Goal: Information Seeking & Learning: Learn about a topic

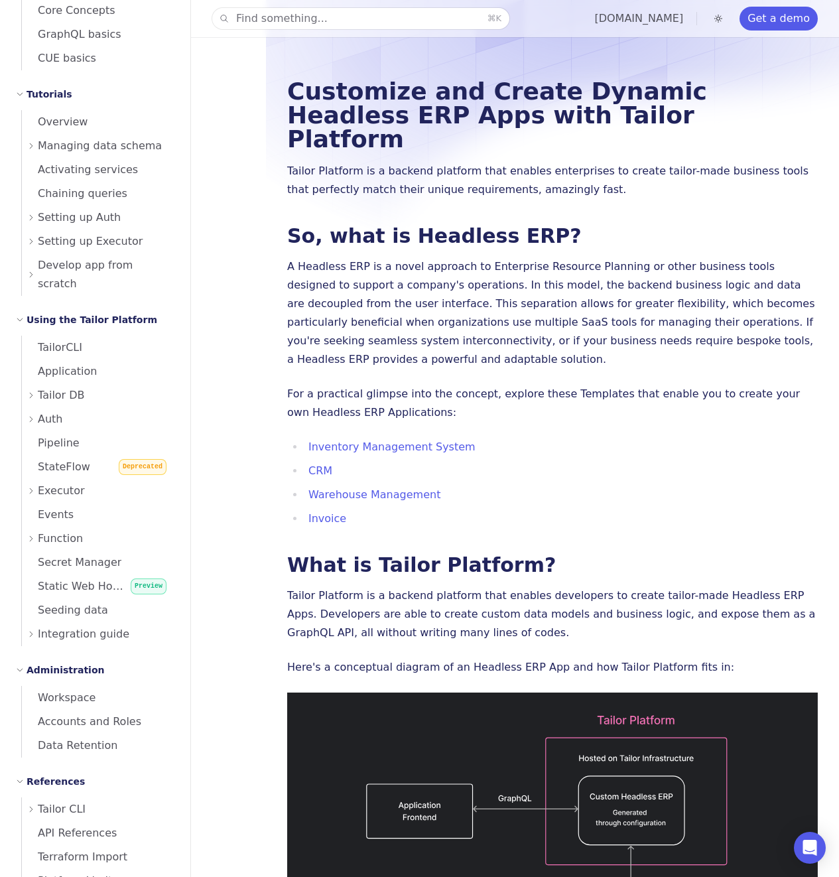
scroll to position [259, 0]
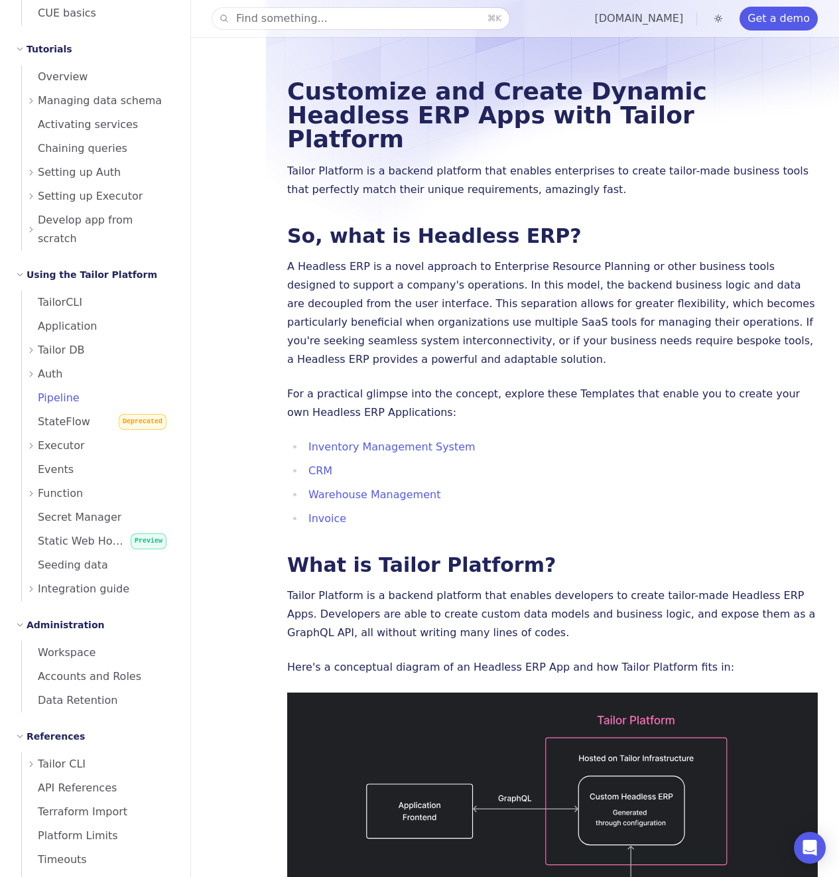
click at [66, 391] on span "Pipeline" at bounding box center [51, 397] width 58 height 13
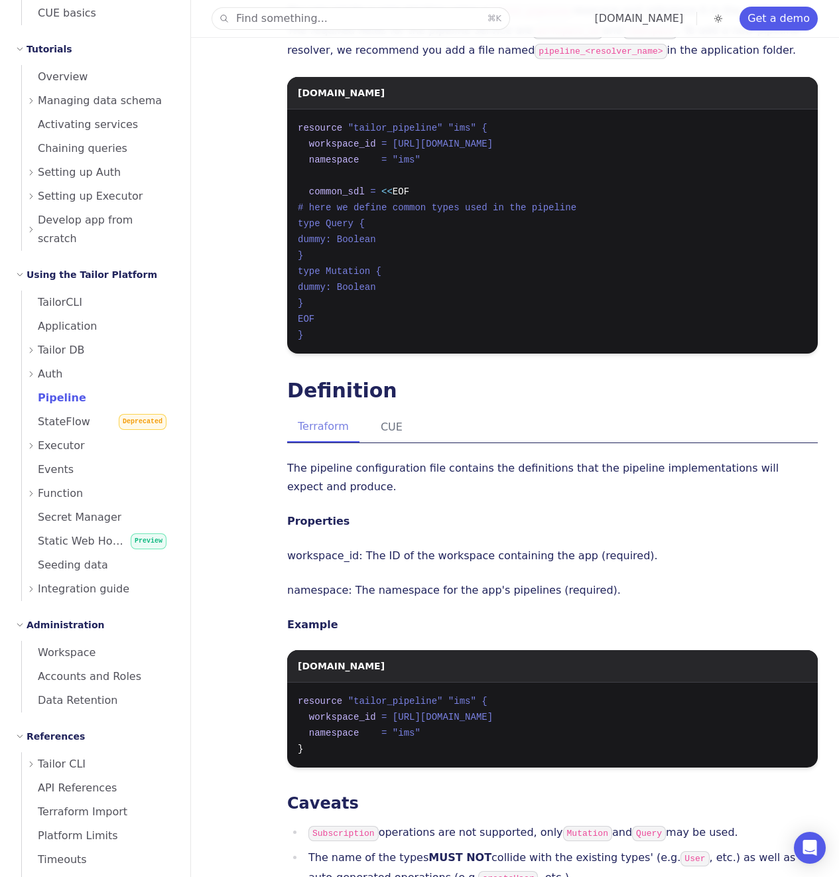
scroll to position [756, 0]
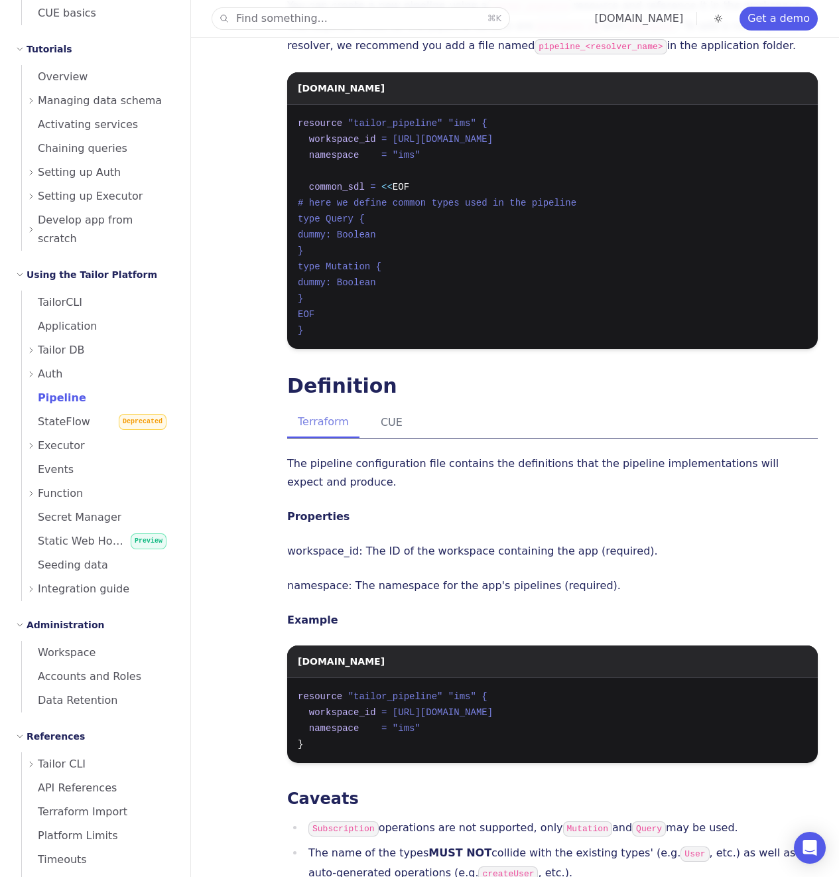
click at [499, 407] on div "Terraform CUE" at bounding box center [552, 422] width 531 height 31
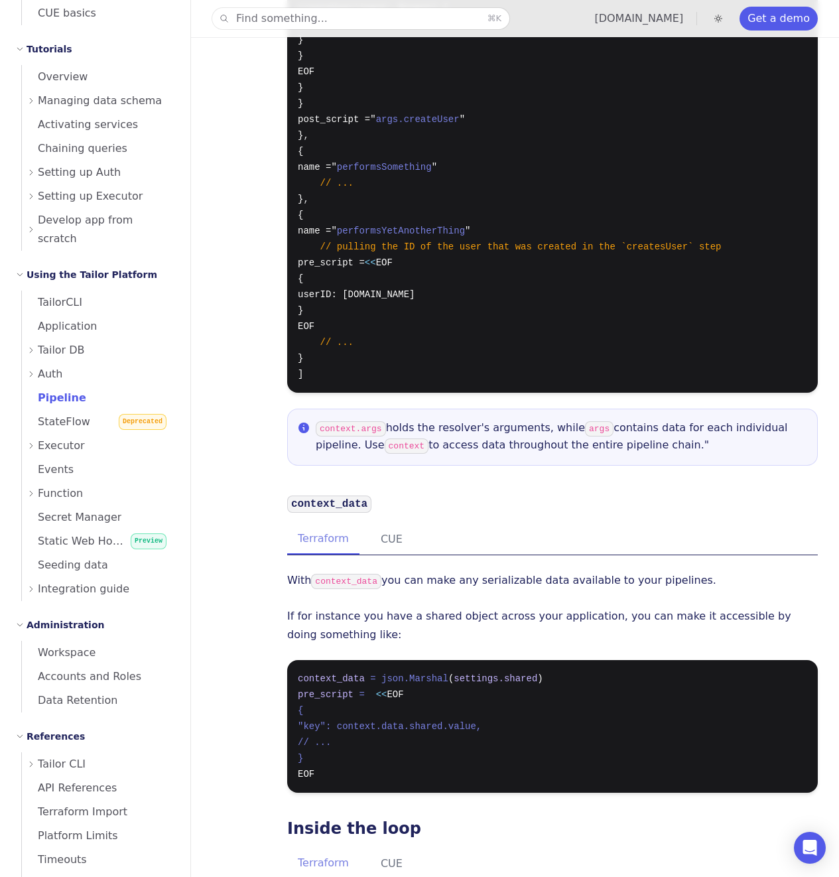
click at [499, 571] on p "With context_data you can make any serializable data available to your pipeline…" at bounding box center [552, 581] width 531 height 20
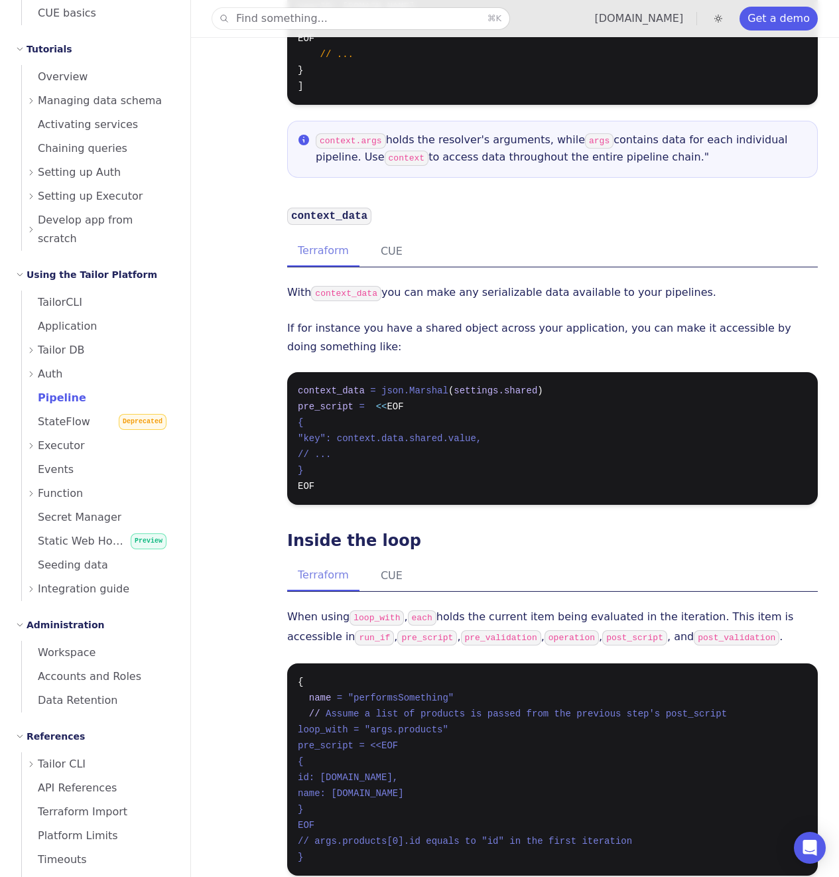
scroll to position [7727, 0]
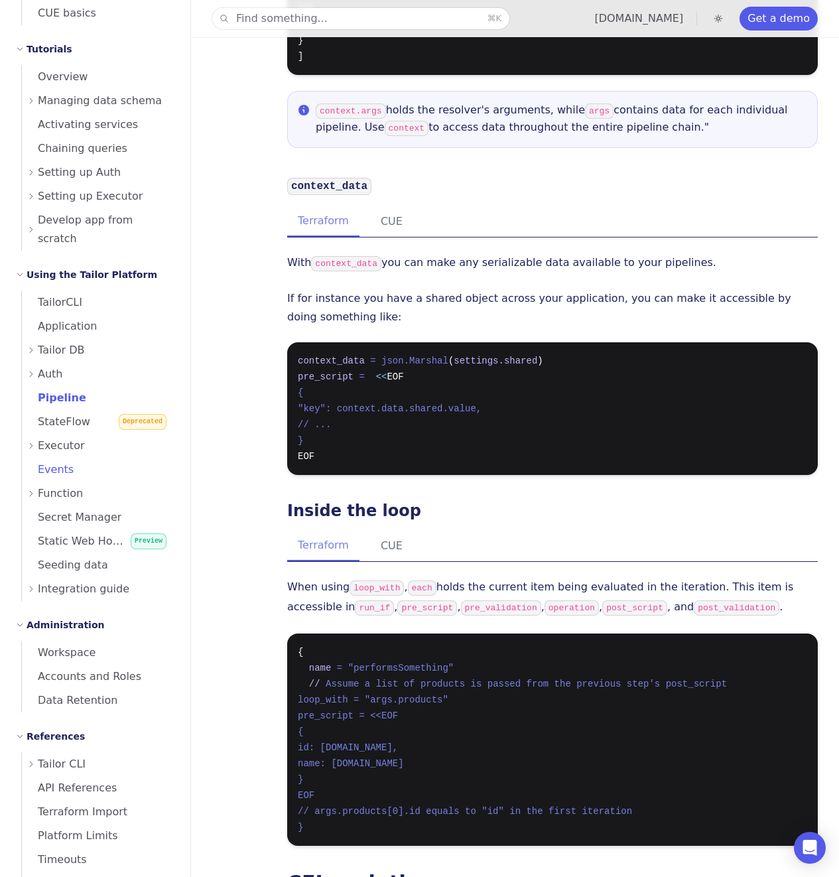
click at [59, 463] on span "Events" at bounding box center [48, 469] width 52 height 13
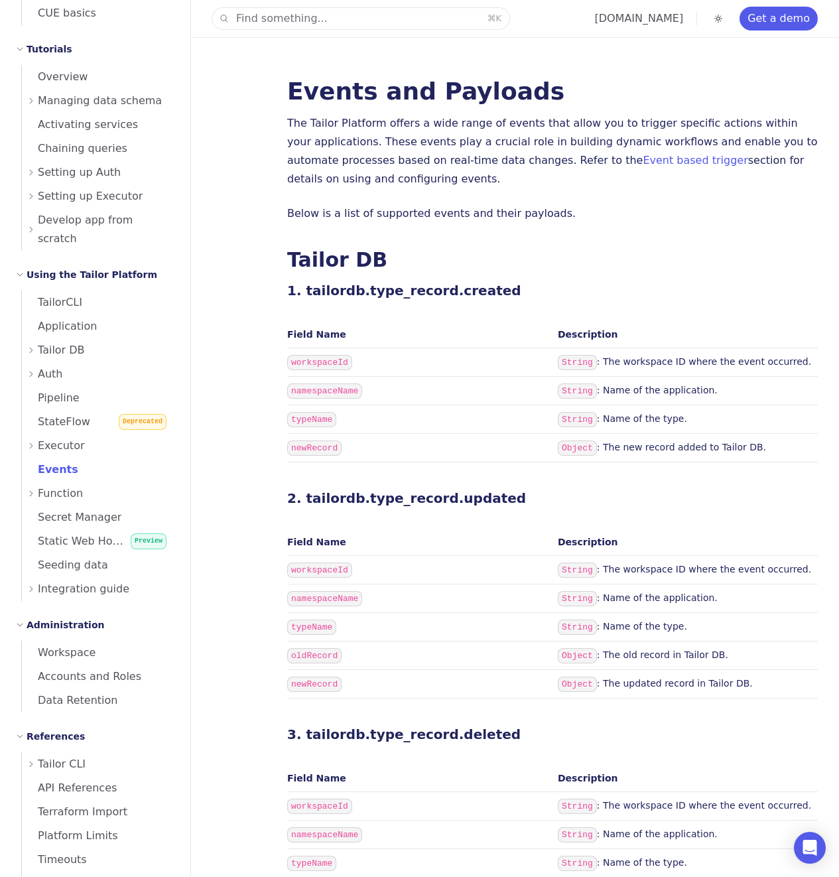
click at [421, 339] on th "Field Name" at bounding box center [419, 334] width 265 height 27
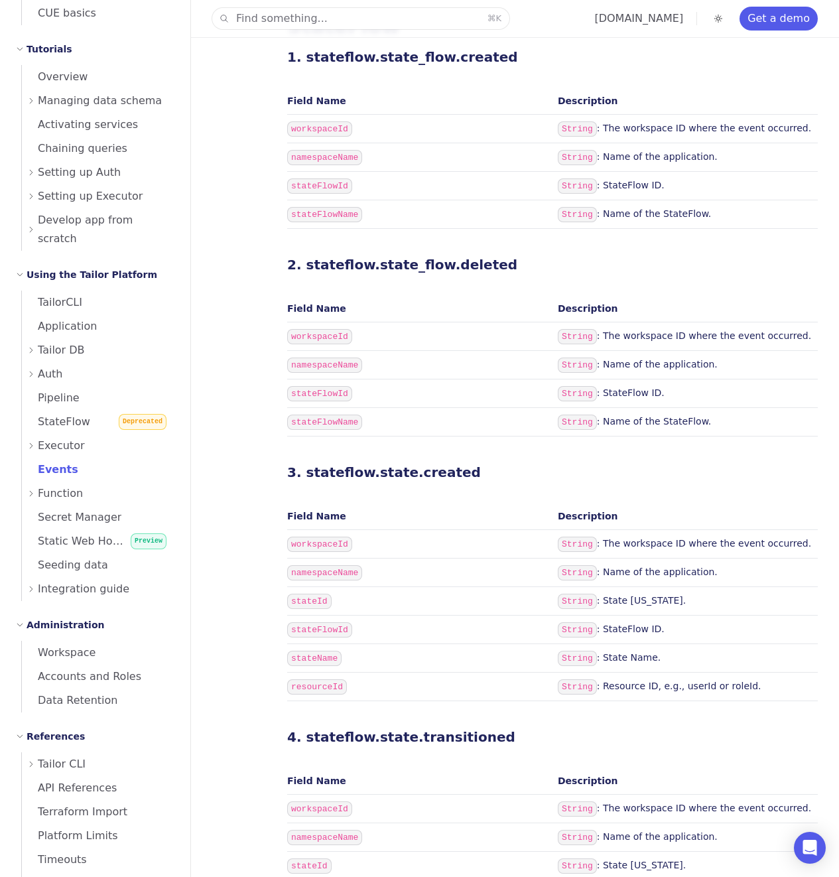
scroll to position [1326, 0]
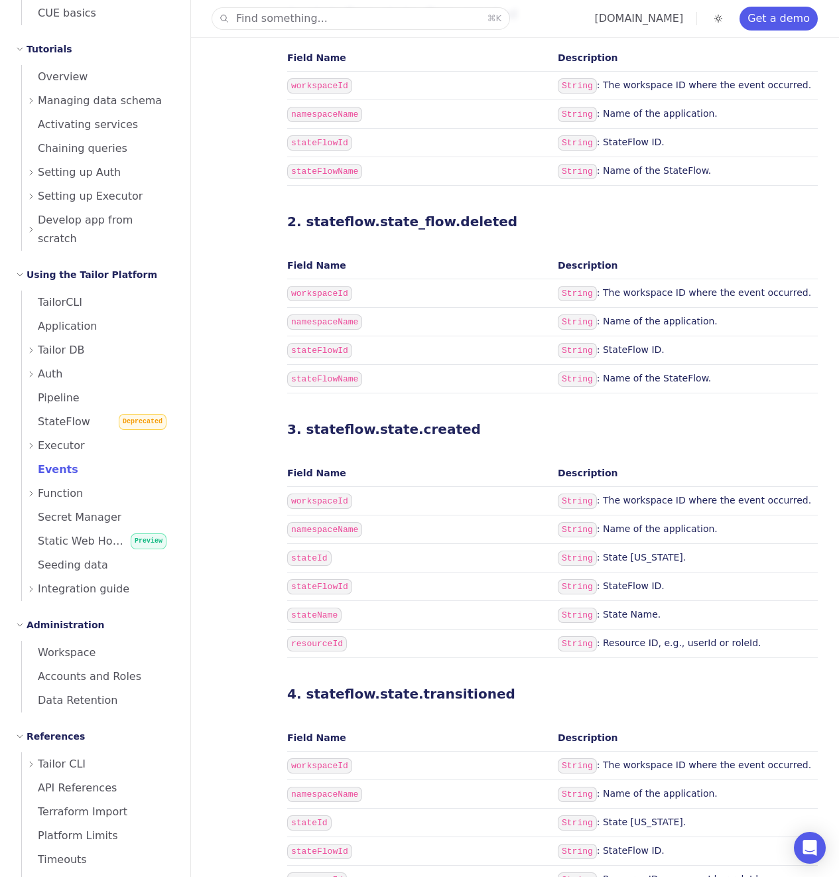
click at [421, 365] on td "stateFlowName" at bounding box center [419, 379] width 265 height 29
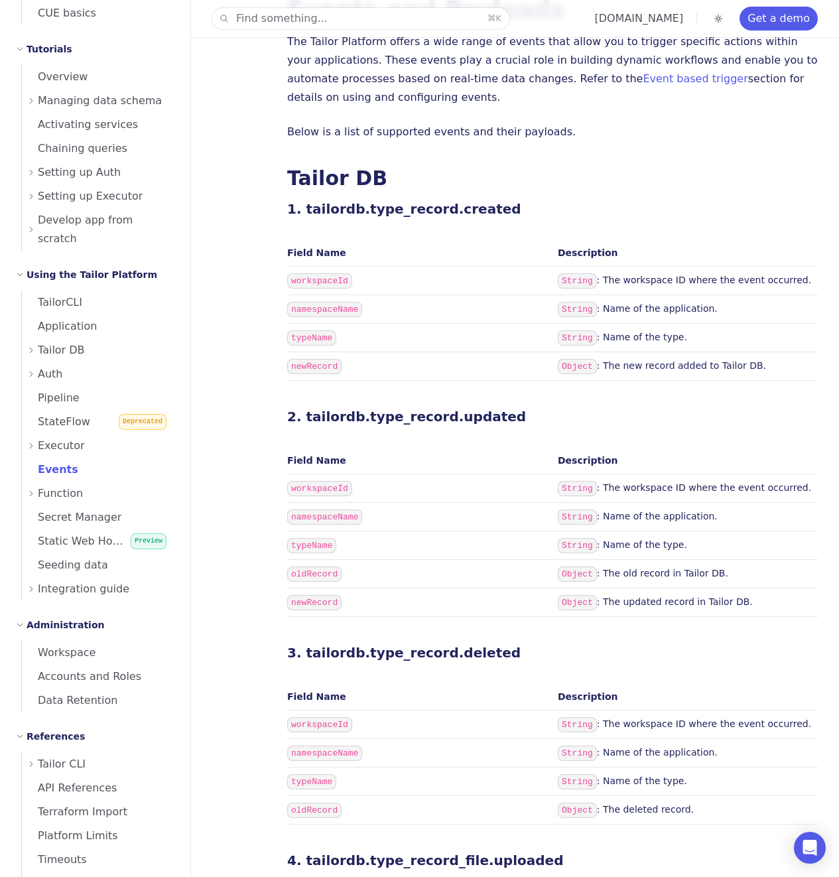
scroll to position [0, 0]
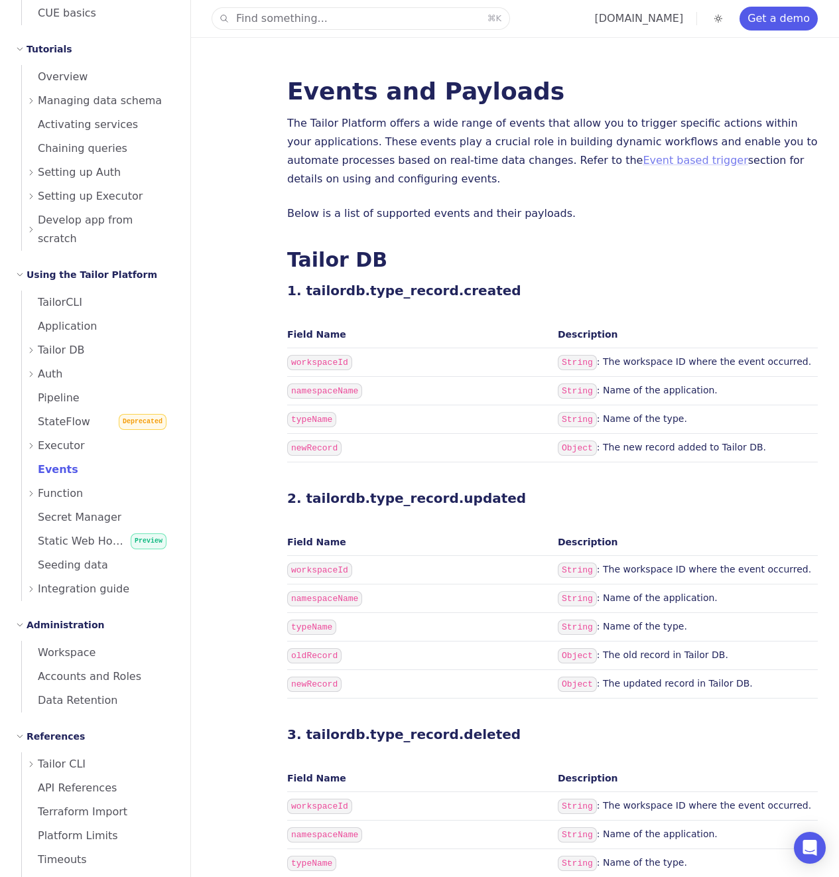
click at [643, 166] on link "Event based trigger" at bounding box center [695, 160] width 105 height 13
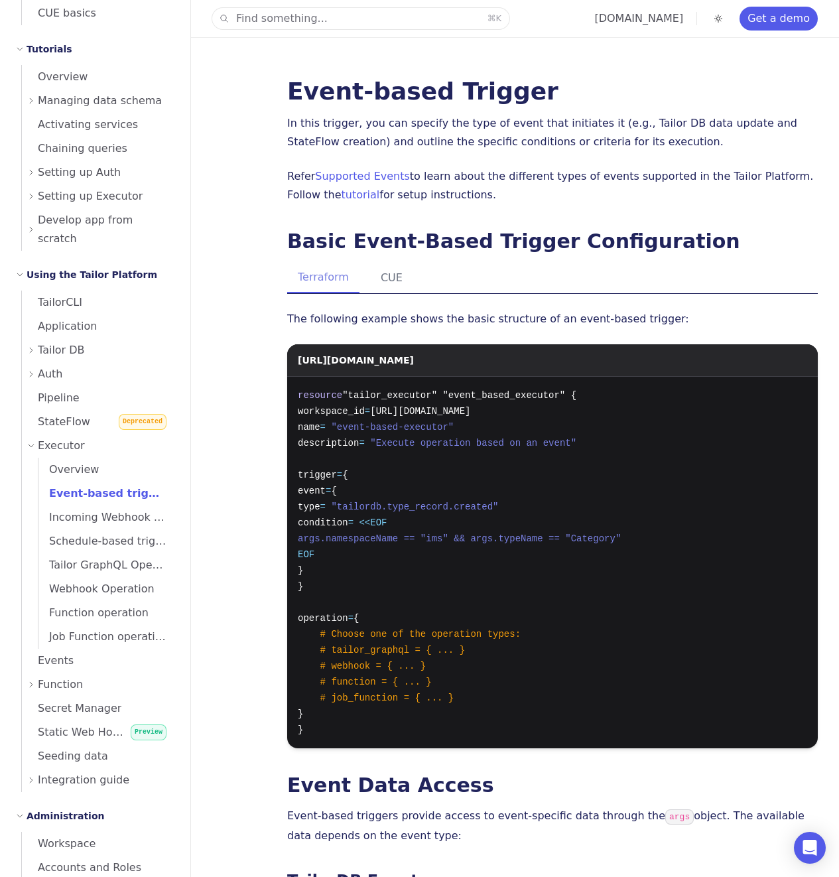
click at [570, 268] on div "Terraform CUE" at bounding box center [552, 278] width 531 height 31
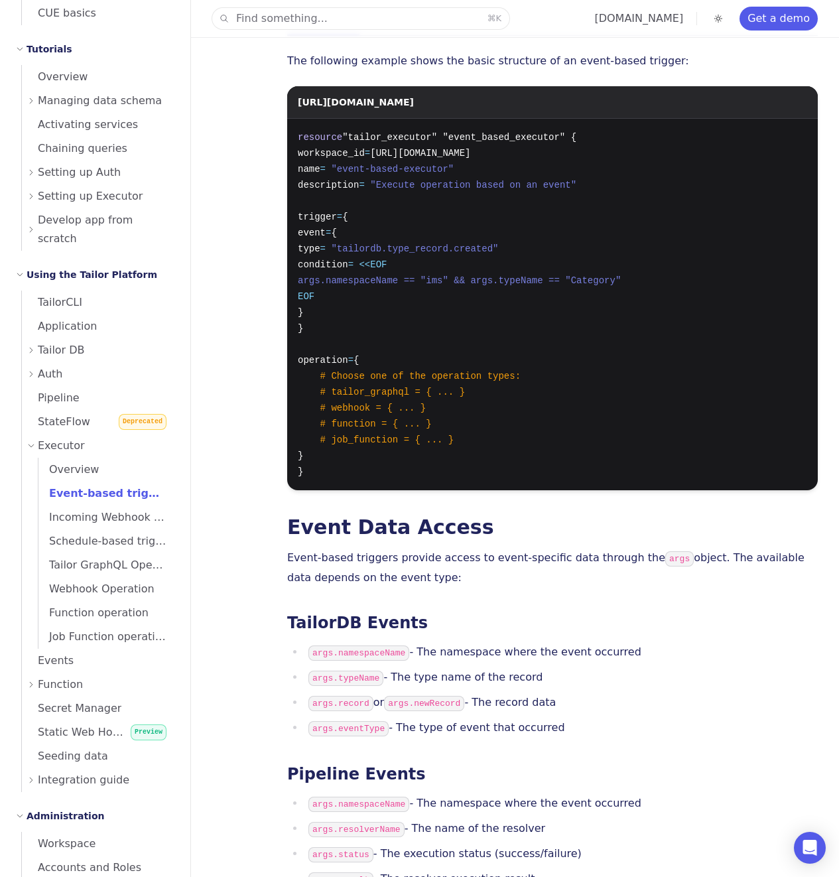
scroll to position [632, 0]
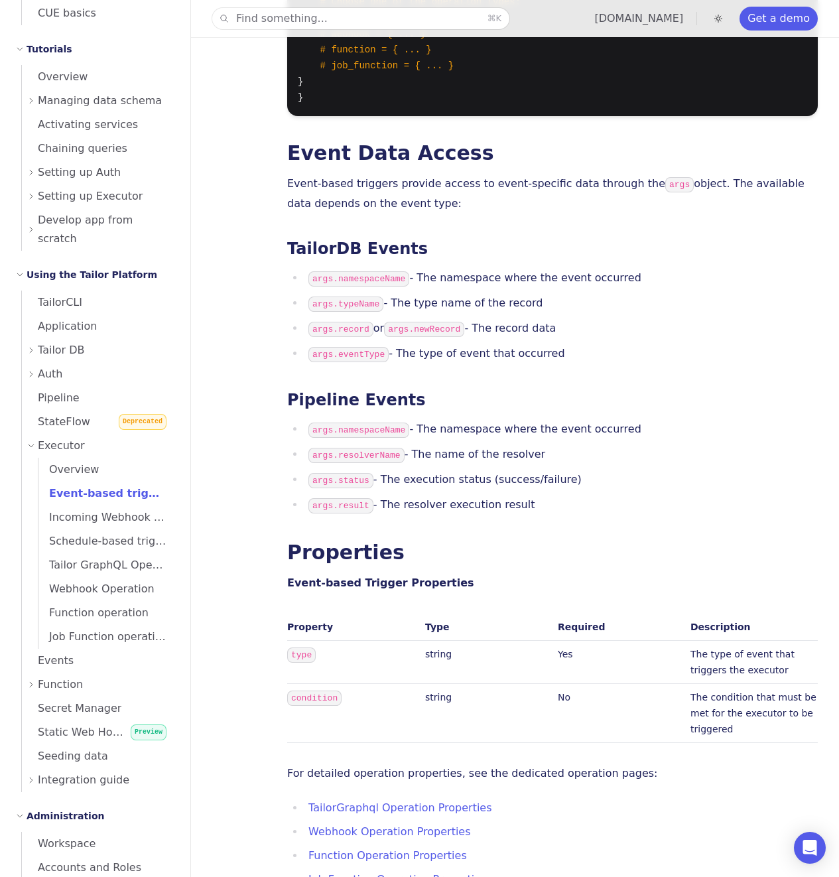
click at [570, 269] on li "args.namespaceName - The namespace where the event occurred" at bounding box center [560, 279] width 513 height 20
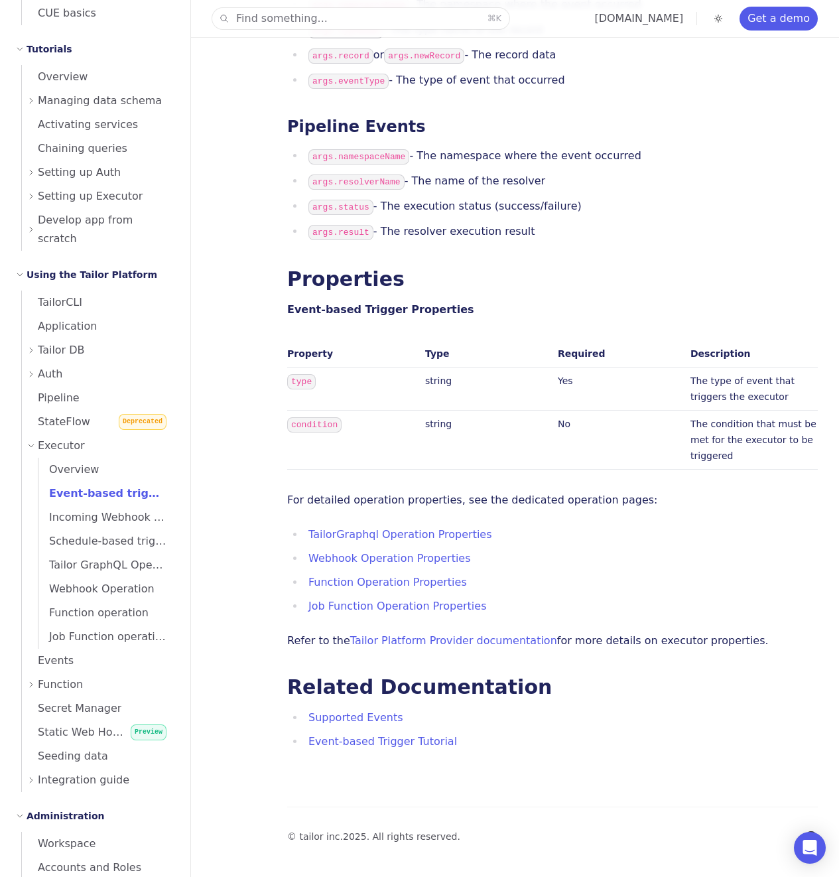
scroll to position [905, 0]
click at [570, 273] on h2 "Properties" at bounding box center [552, 279] width 531 height 21
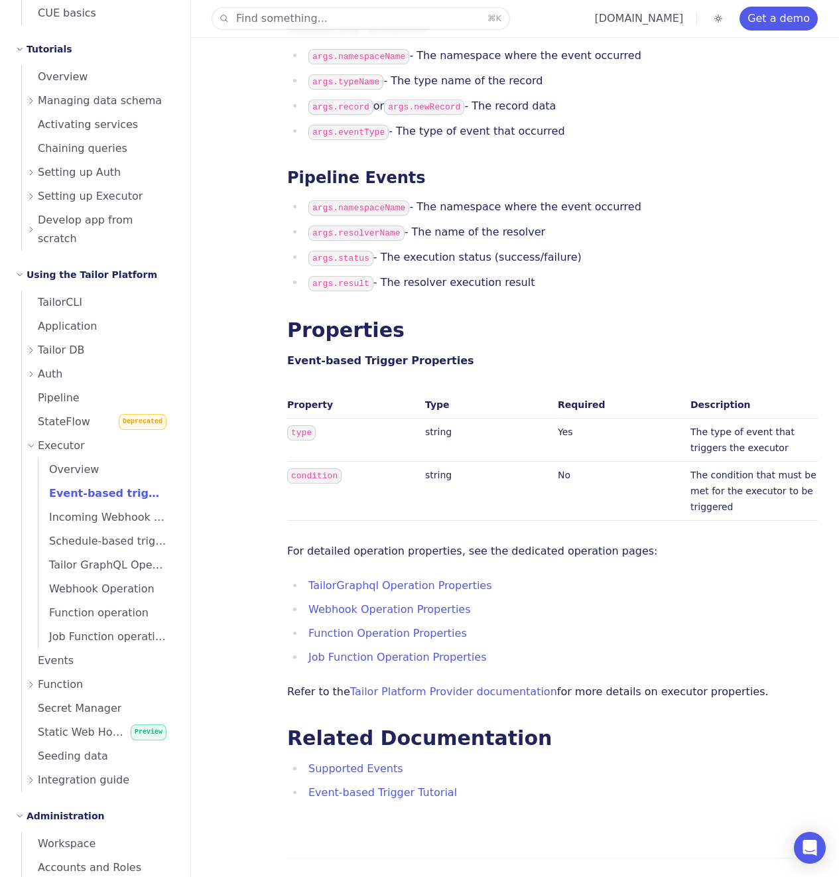
scroll to position [901, 0]
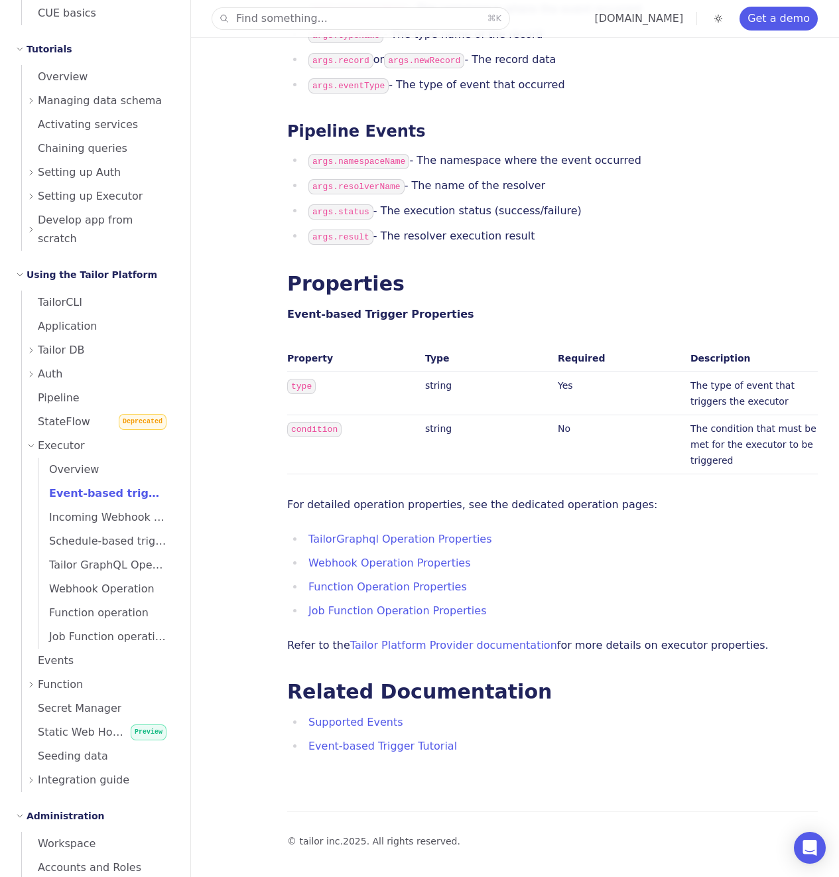
click at [462, 506] on p "For detailed operation properties, see the dedicated operation pages:" at bounding box center [552, 505] width 531 height 19
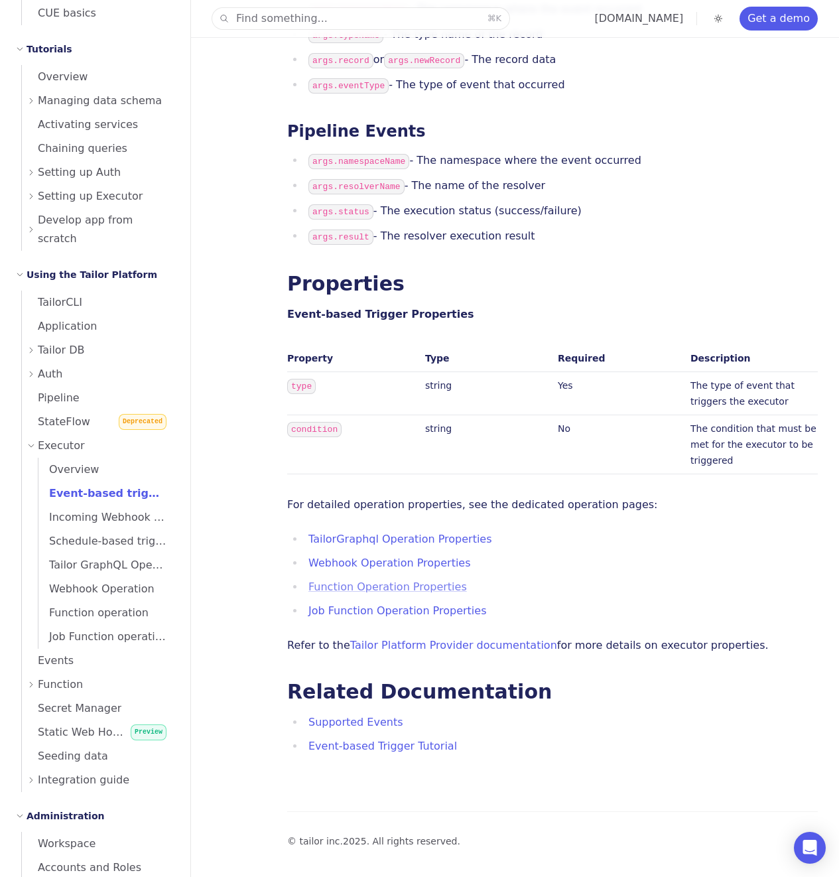
click at [368, 586] on link "Function Operation Properties" at bounding box center [387, 586] width 159 height 13
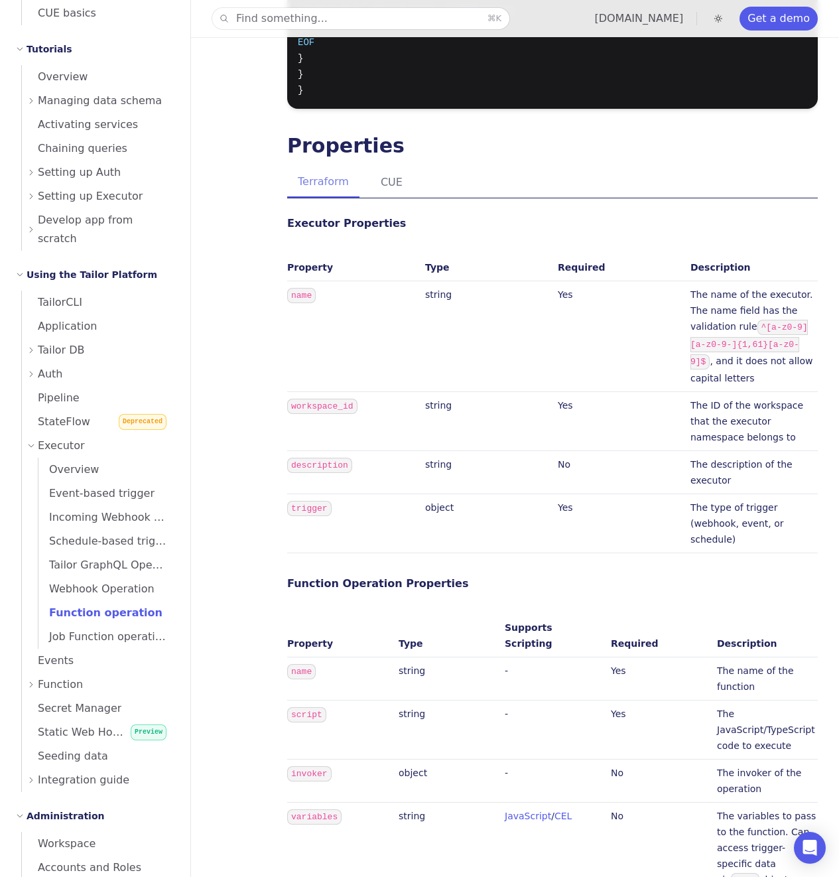
click at [437, 538] on div "Executor Properties Property Type Required Description name string Yes The name…" at bounding box center [552, 554] width 531 height 681
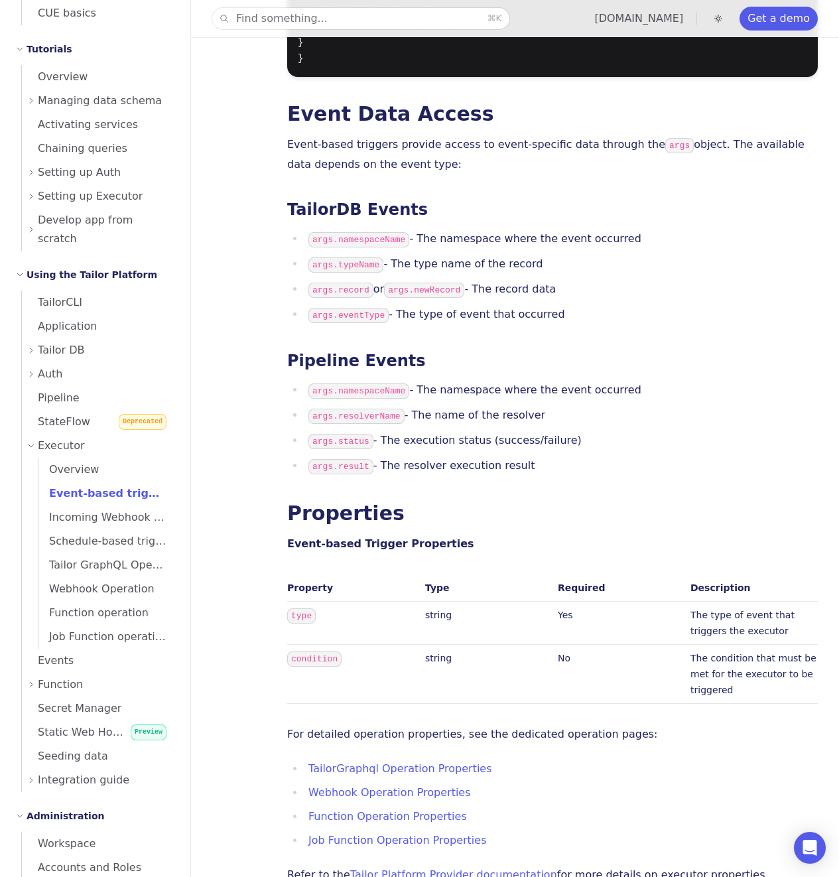
scroll to position [901, 0]
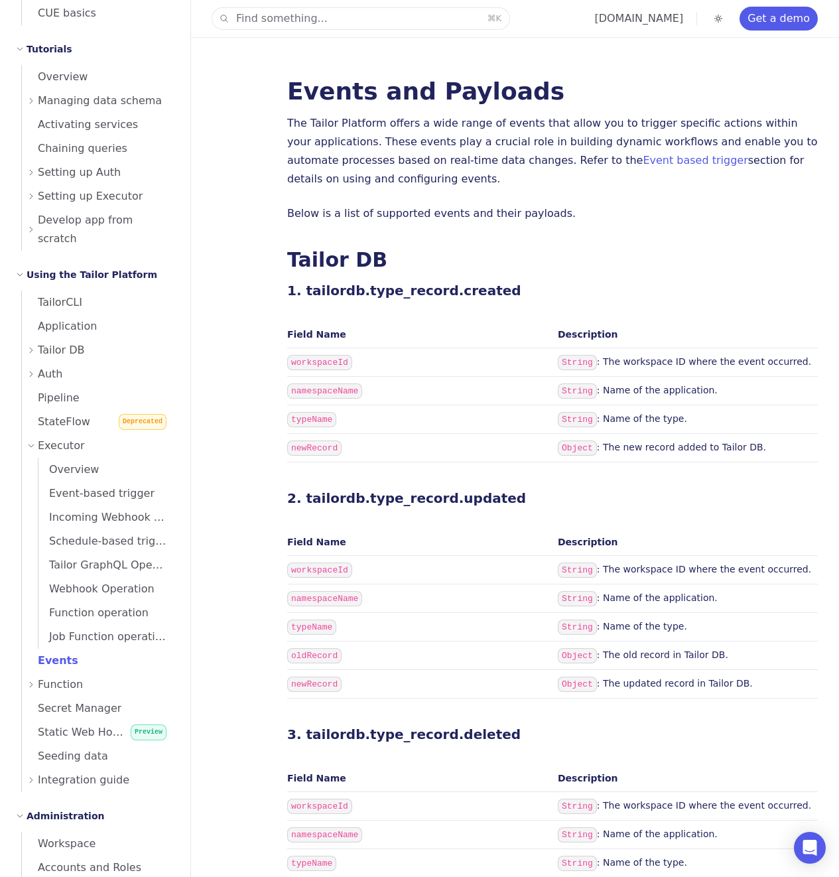
click at [437, 538] on th "Field Name" at bounding box center [419, 542] width 265 height 27
click at [63, 391] on span "Pipeline" at bounding box center [51, 397] width 58 height 13
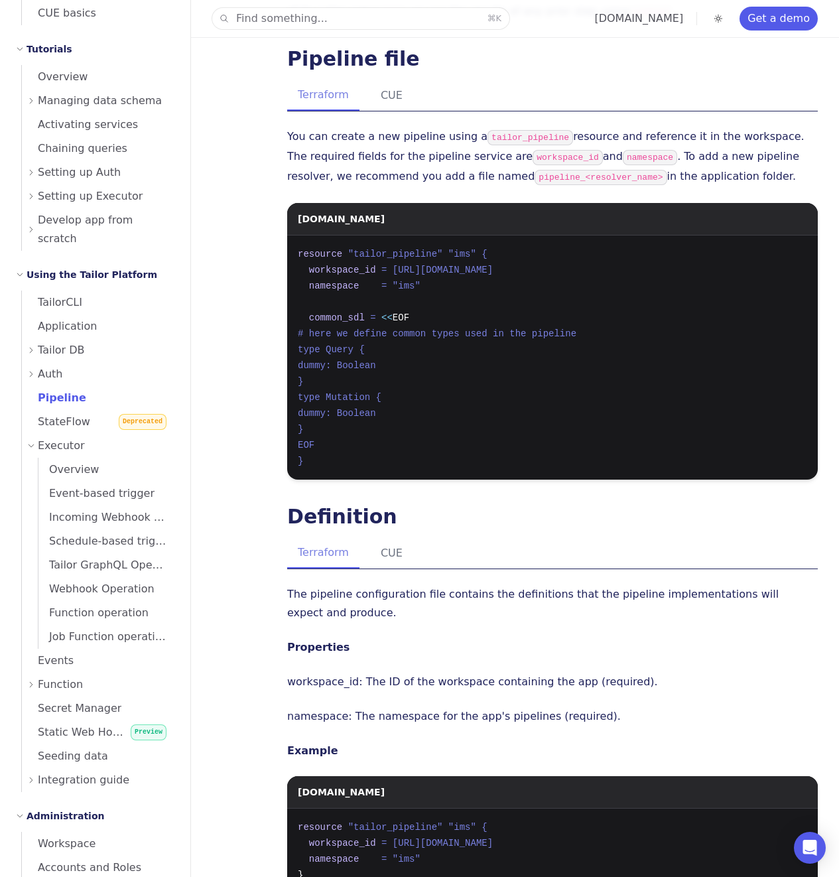
scroll to position [645, 0]
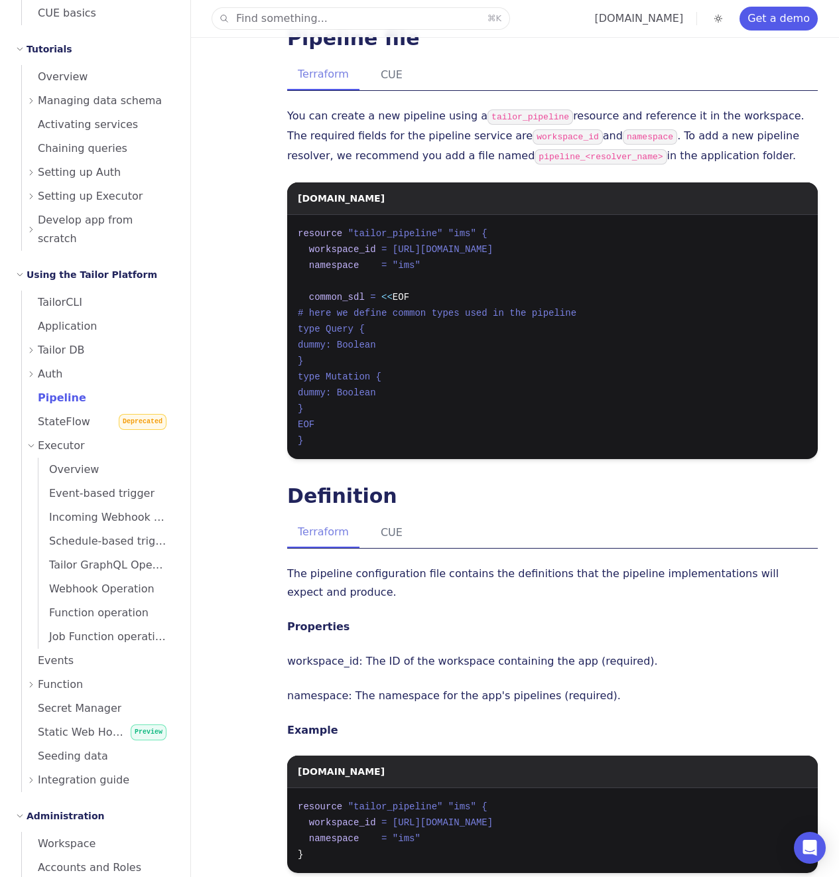
click at [454, 374] on pre "resource "tailor_pipeline" "ims" { workspace_id = [URL][DOMAIN_NAME] namespace …" at bounding box center [552, 337] width 531 height 244
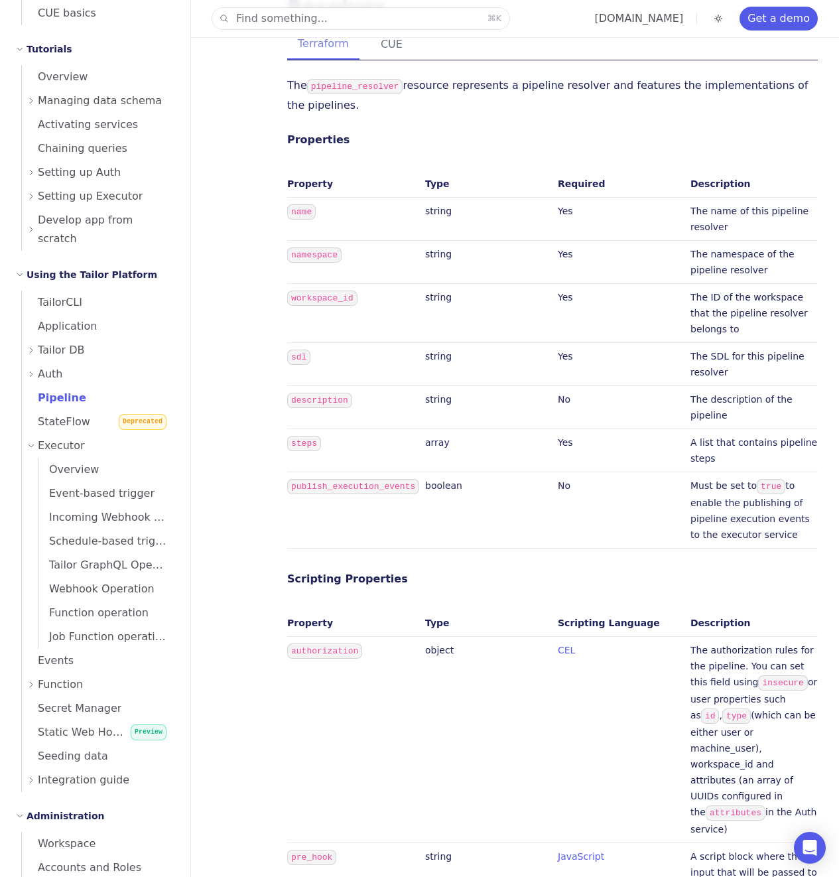
click at [454, 386] on td "string" at bounding box center [486, 407] width 133 height 43
click at [496, 483] on td "boolean" at bounding box center [486, 510] width 133 height 76
click at [318, 479] on code "publish_execution_events" at bounding box center [353, 486] width 132 height 15
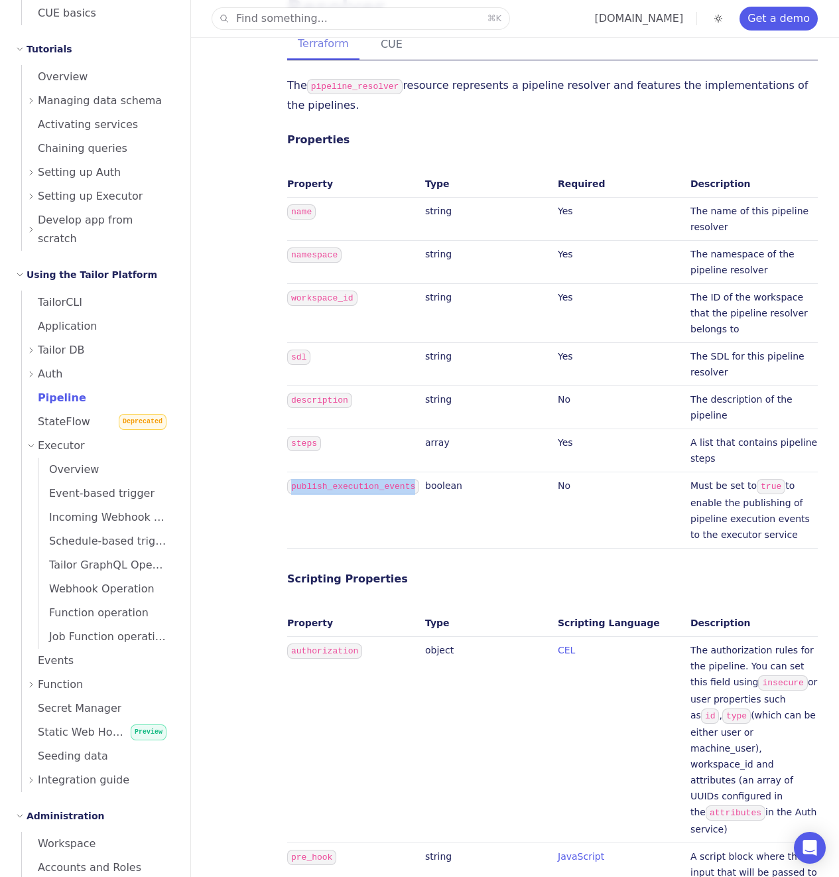
copy code "publish_execution_events"
click at [420, 472] on td "boolean" at bounding box center [486, 510] width 133 height 76
click at [449, 343] on td "string" at bounding box center [486, 364] width 133 height 43
